Goal: Task Accomplishment & Management: Use online tool/utility

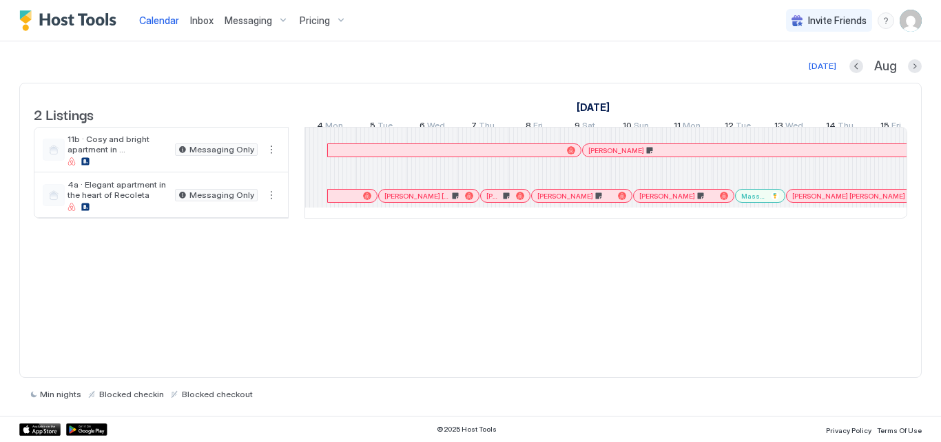
scroll to position [0, 765]
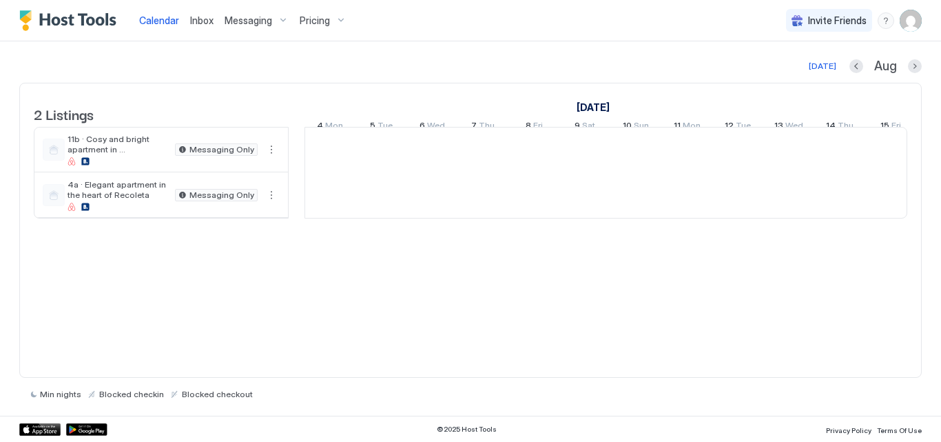
scroll to position [0, 765]
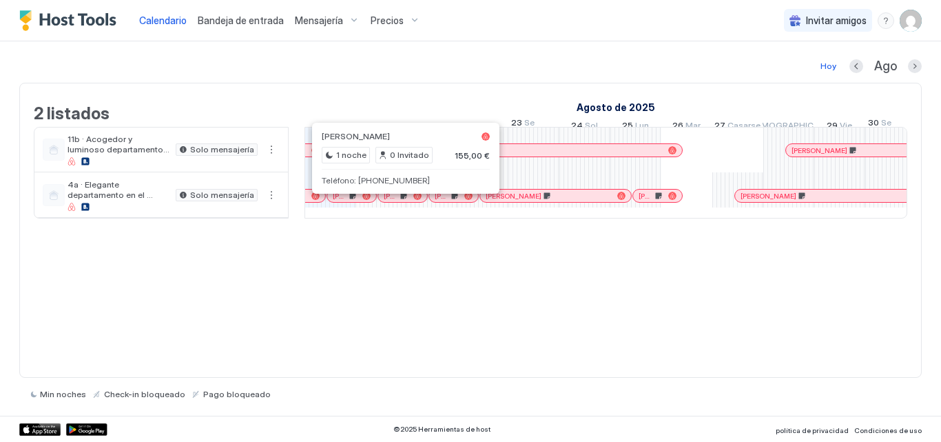
click at [395, 201] on div at bounding box center [395, 195] width 11 height 11
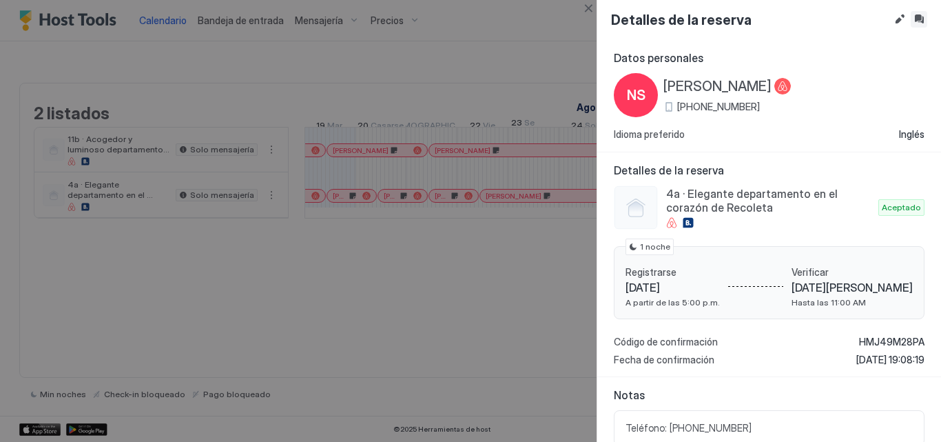
click at [924, 23] on button "Bandeja de entrada" at bounding box center [919, 19] width 17 height 17
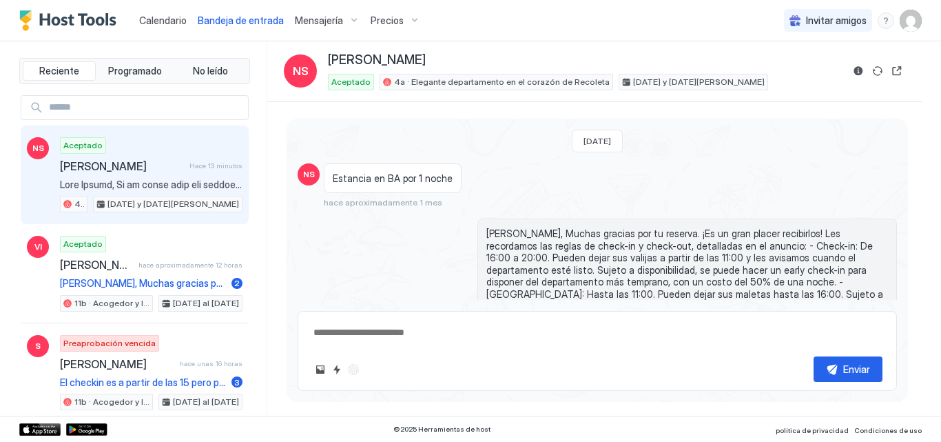
click at [185, 20] on font "Calendario" at bounding box center [163, 20] width 48 height 12
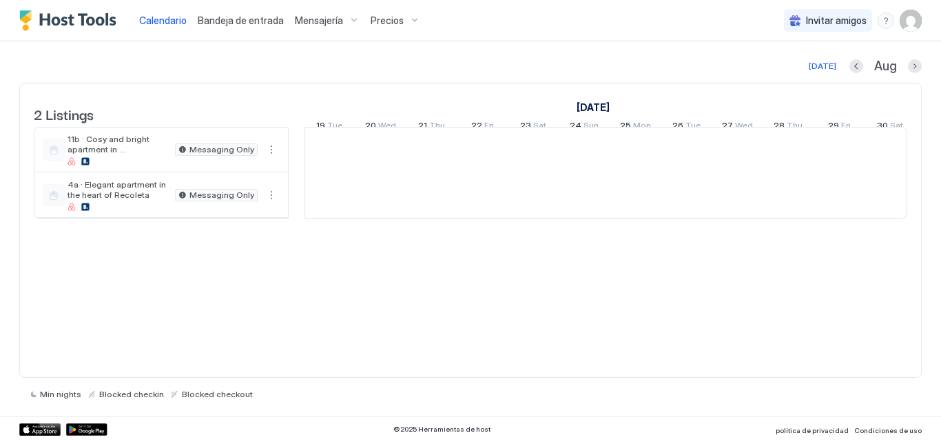
scroll to position [0, 765]
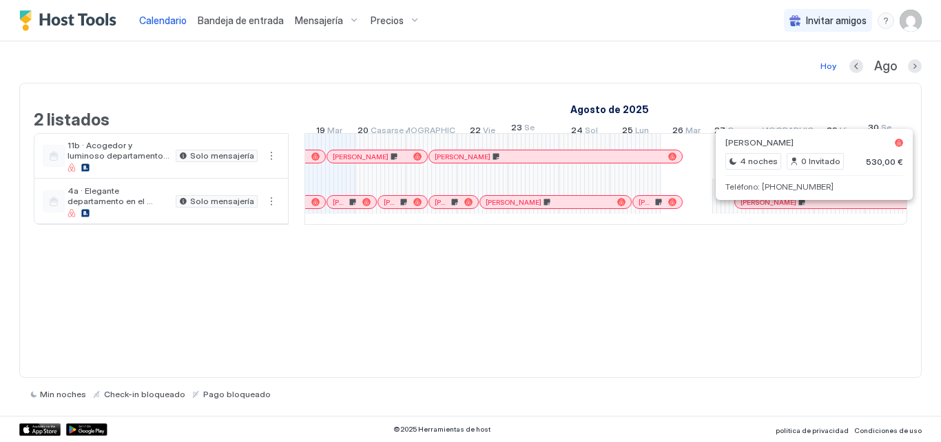
click at [803, 207] on div at bounding box center [803, 201] width 11 height 11
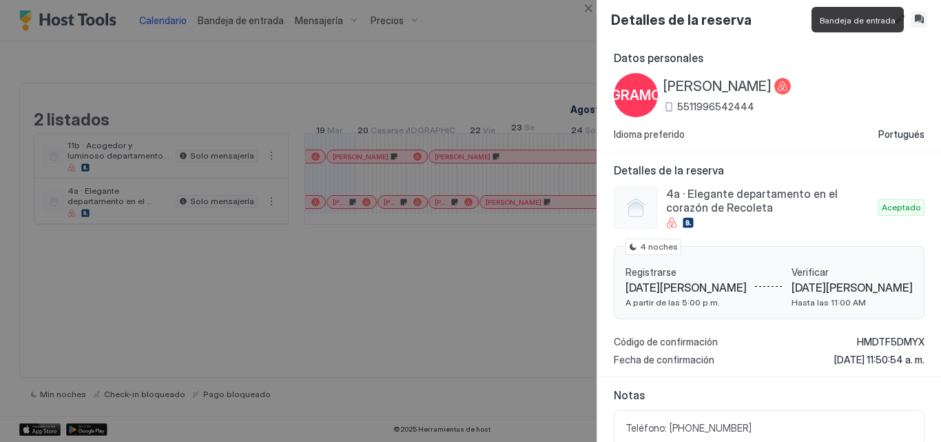
click at [919, 21] on button "Bandeja de entrada" at bounding box center [919, 19] width 17 height 17
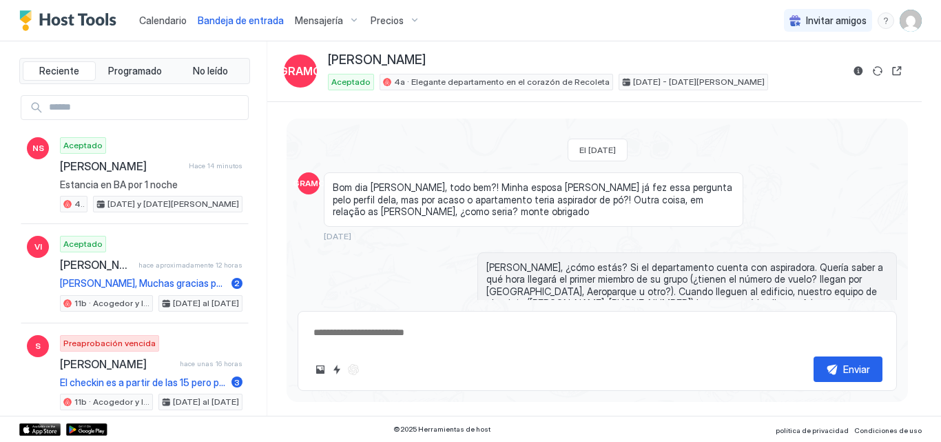
scroll to position [233, 0]
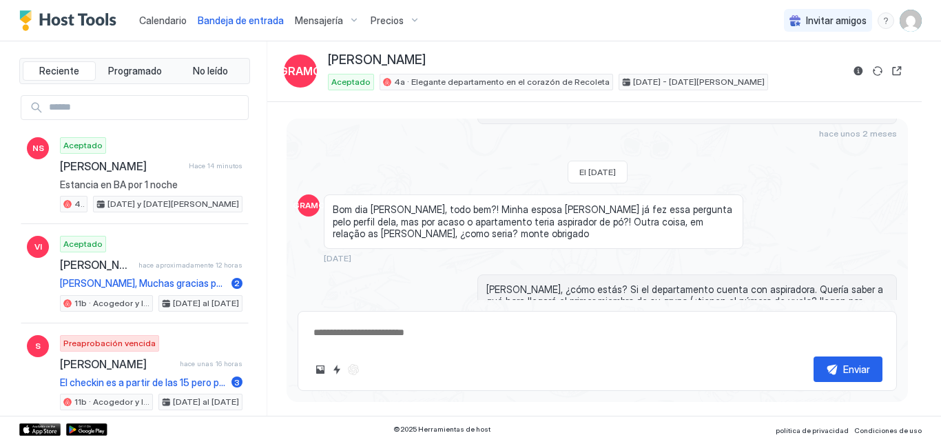
click at [165, 19] on font "Calendario" at bounding box center [163, 20] width 48 height 12
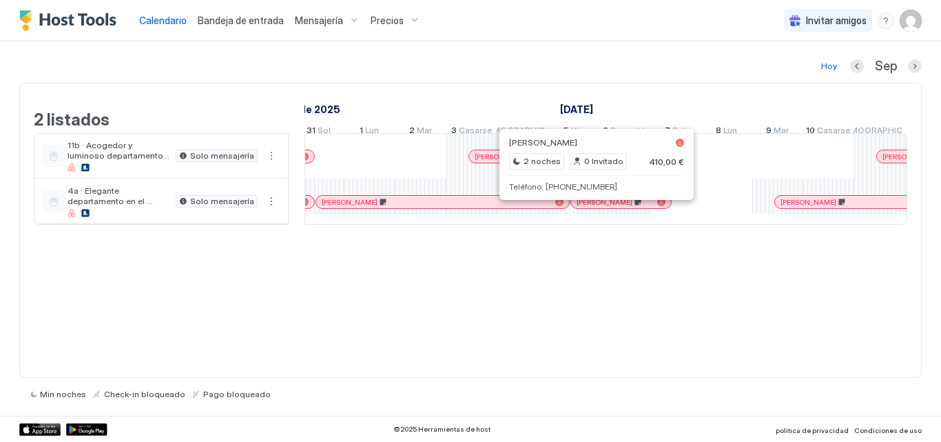
click at [588, 207] on div at bounding box center [588, 201] width 11 height 11
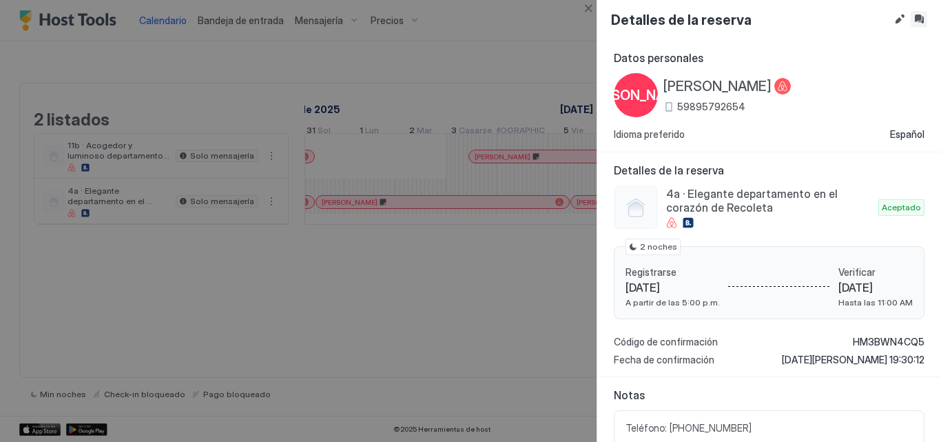
click at [918, 23] on button "Bandeja de entrada" at bounding box center [919, 19] width 17 height 17
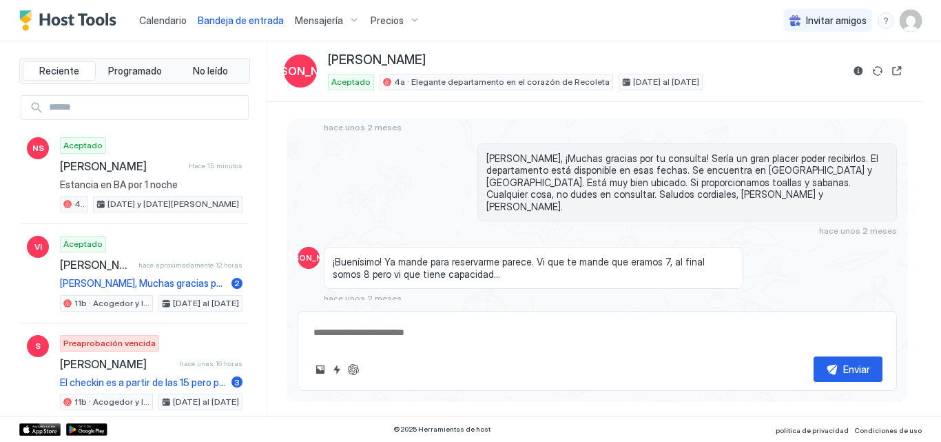
scroll to position [86, 0]
type textarea "*"
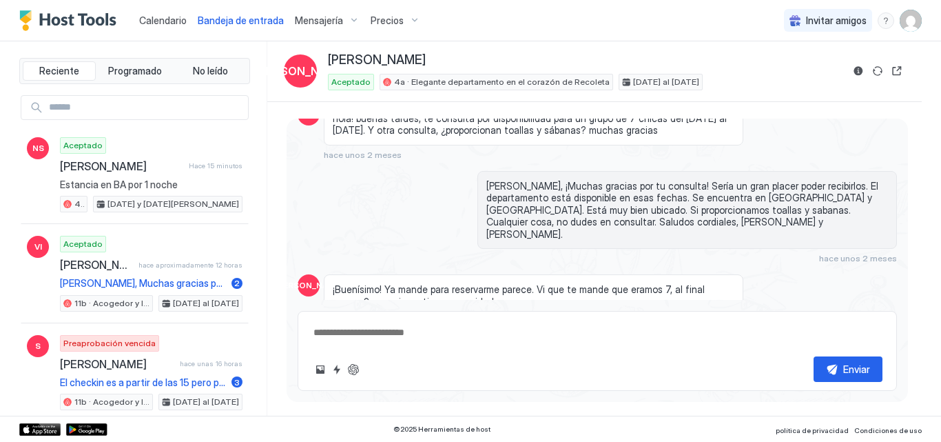
scroll to position [87, 0]
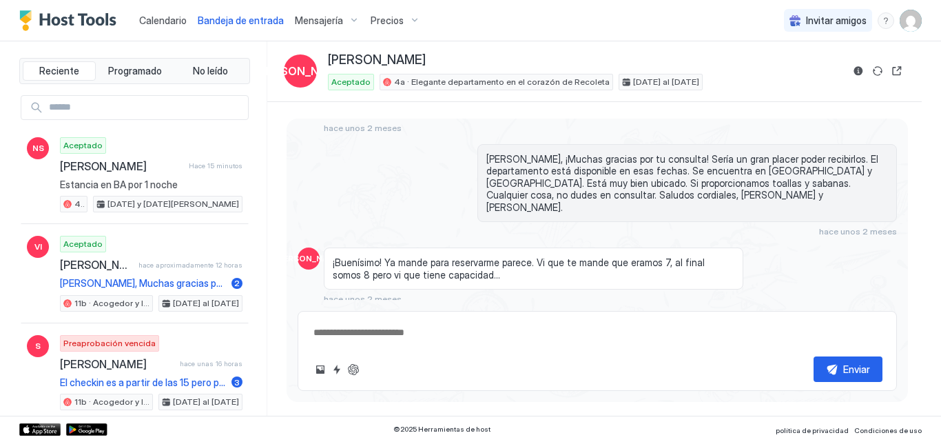
click at [162, 14] on link "Calendario" at bounding box center [163, 20] width 48 height 14
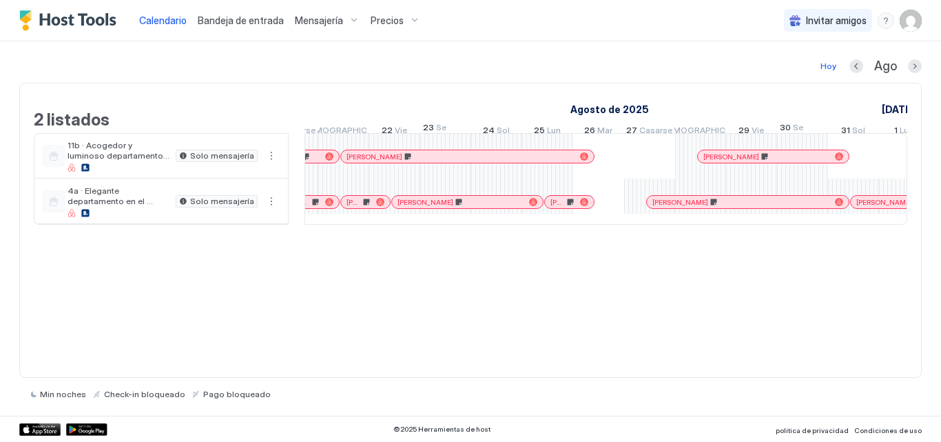
scroll to position [0, 860]
